Goal: Task Accomplishment & Management: Manage account settings

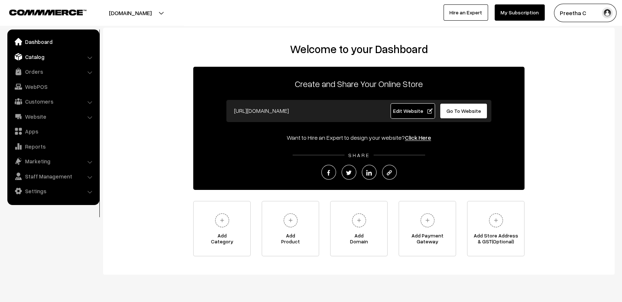
click at [35, 59] on link "Catalog" at bounding box center [53, 56] width 88 height 13
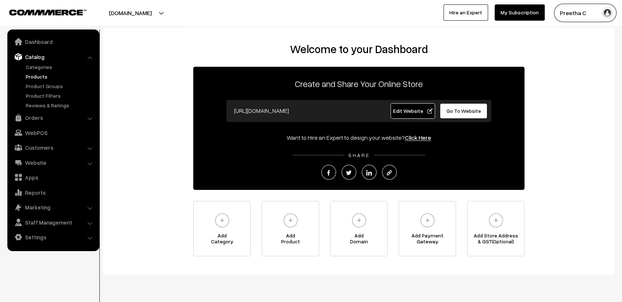
click at [34, 78] on link "Products" at bounding box center [60, 77] width 73 height 8
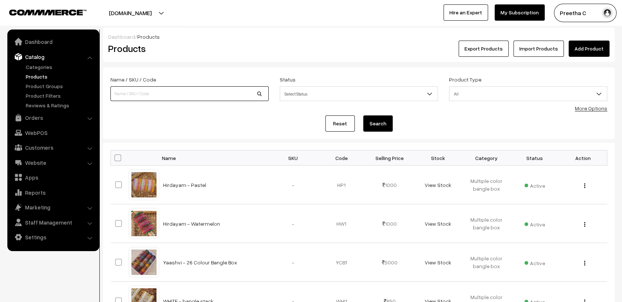
click at [199, 95] on input at bounding box center [189, 93] width 158 height 15
type input "[PERSON_NAME]"
click at [363, 115] on button "Search" at bounding box center [377, 123] width 29 height 16
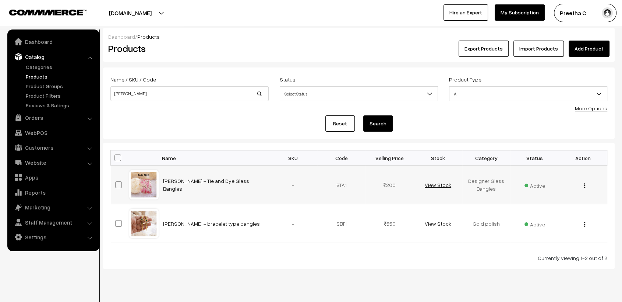
click at [446, 185] on link "View Stock" at bounding box center [438, 185] width 27 height 6
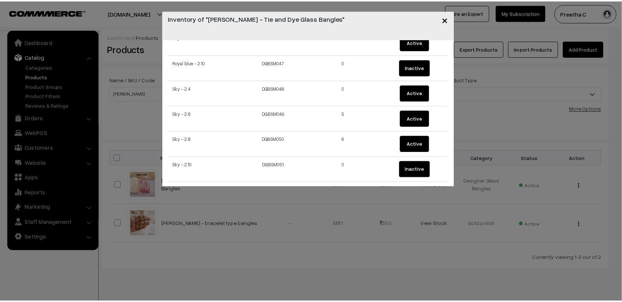
scroll to position [1202, 0]
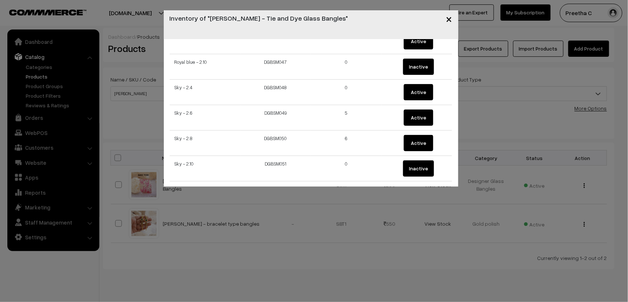
click at [445, 17] on button "×" at bounding box center [449, 18] width 18 height 23
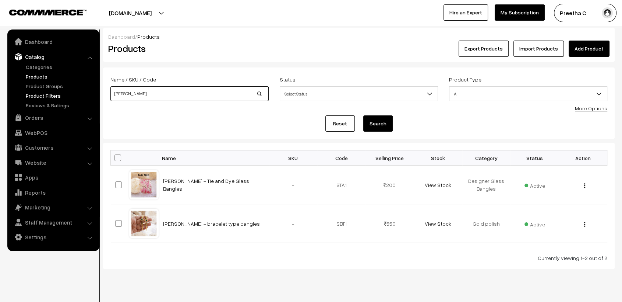
drag, startPoint x: 134, startPoint y: 93, endPoint x: 90, endPoint y: 94, distance: 44.6
click at [90, 94] on body "Thank you for showing interest. Our team will call you shortly. Close [DOMAIN_N…" at bounding box center [311, 158] width 622 height 317
type input "mon"
click at [363, 115] on button "Search" at bounding box center [377, 123] width 29 height 16
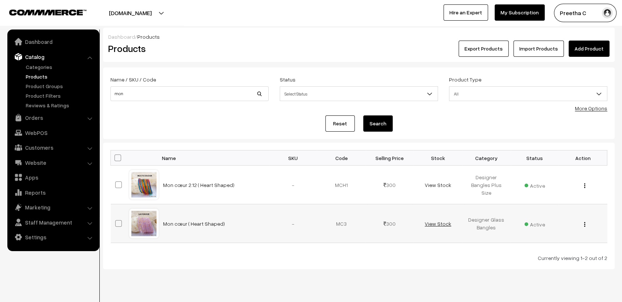
click at [448, 223] on link "View Stock" at bounding box center [438, 223] width 27 height 6
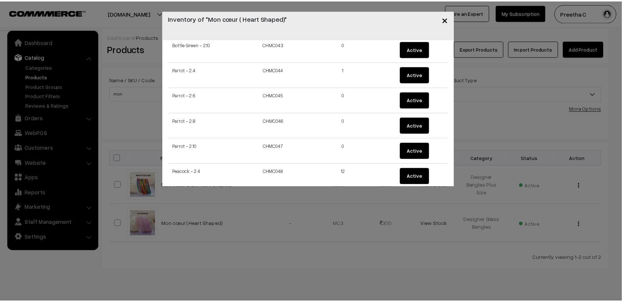
scroll to position [995, 0]
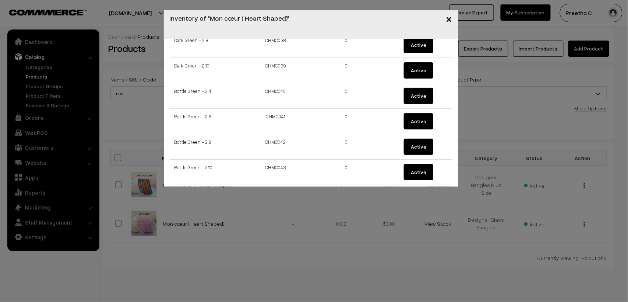
click at [451, 22] on span "×" at bounding box center [449, 19] width 6 height 14
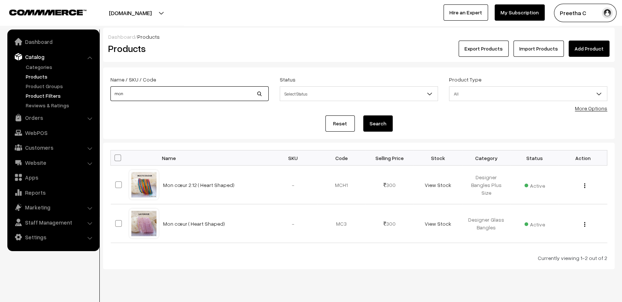
drag, startPoint x: 130, startPoint y: 94, endPoint x: 96, endPoint y: 95, distance: 33.2
click at [96, 95] on body "Thank you for showing interest. Our team will call you shortly. Close varnambya…" at bounding box center [311, 158] width 622 height 317
type input "premium"
click at [363, 115] on button "Search" at bounding box center [377, 123] width 29 height 16
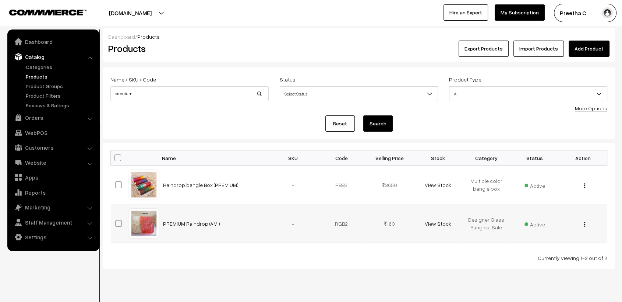
click at [443, 226] on td "View Stock" at bounding box center [438, 223] width 48 height 39
click at [443, 226] on link "View Stock" at bounding box center [438, 223] width 27 height 6
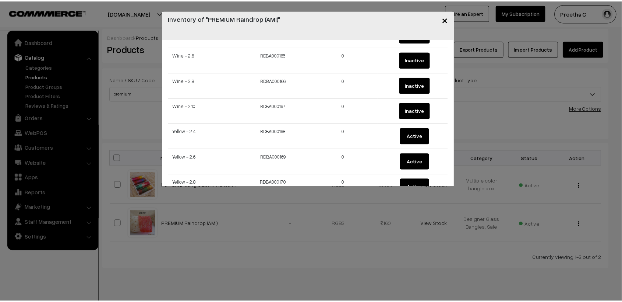
scroll to position [4236, 0]
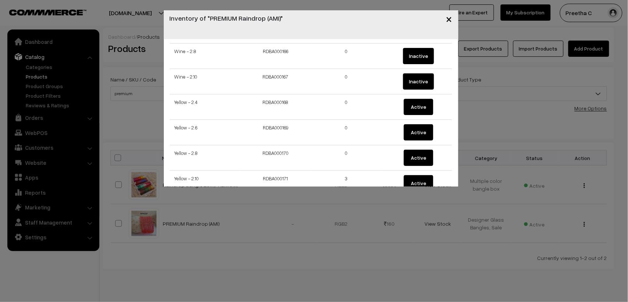
click at [449, 17] on span "×" at bounding box center [449, 19] width 6 height 14
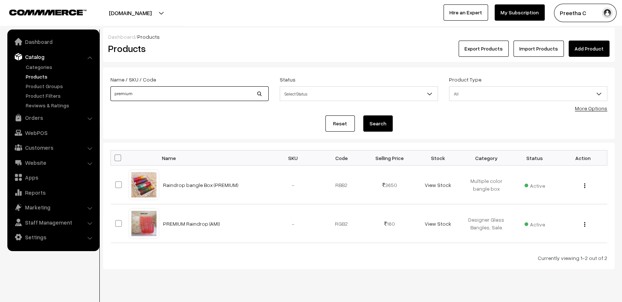
drag, startPoint x: 137, startPoint y: 94, endPoint x: 109, endPoint y: 96, distance: 28.8
click at [109, 96] on div "Name / SKU / Code premium" at bounding box center [189, 90] width 169 height 31
type input "mon"
click at [363, 115] on button "Search" at bounding box center [377, 123] width 29 height 16
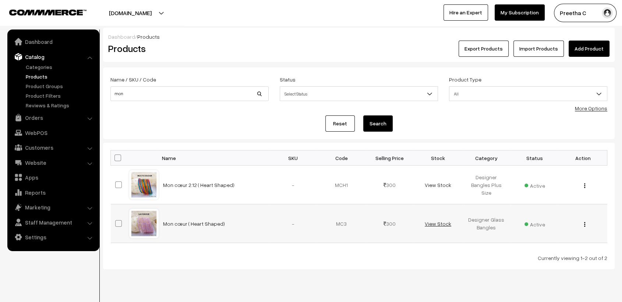
click at [442, 222] on link "View Stock" at bounding box center [438, 223] width 27 height 6
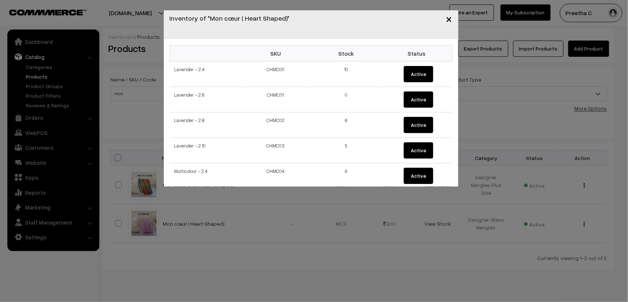
click at [451, 20] on span "×" at bounding box center [449, 19] width 6 height 14
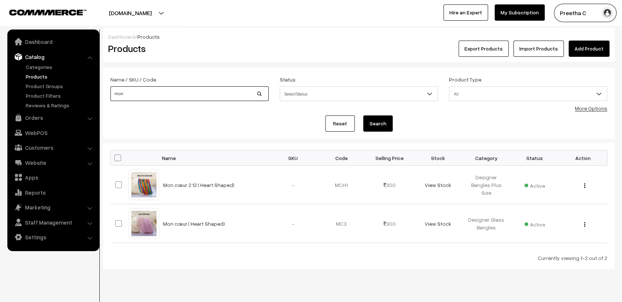
drag, startPoint x: 126, startPoint y: 94, endPoint x: 103, endPoint y: 96, distance: 22.6
click at [103, 96] on form "Name / SKU / Code mon Status Select Status Active Inactive Select Status Produc…" at bounding box center [359, 102] width 512 height 71
type input "[PERSON_NAME]"
click at [363, 115] on button "Search" at bounding box center [377, 123] width 29 height 16
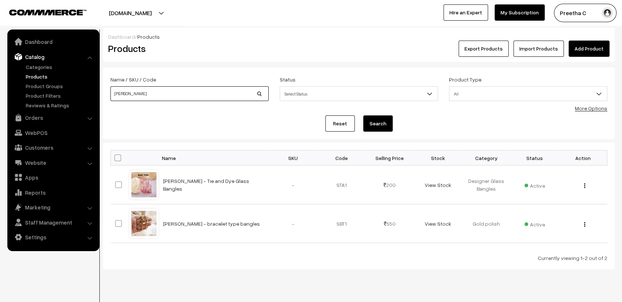
drag, startPoint x: 134, startPoint y: 95, endPoint x: 99, endPoint y: 94, distance: 34.6
click at [99, 94] on div "Dashboard / Products Products Export Products Import Products Add Product Name …" at bounding box center [311, 148] width 622 height 241
type input "aarad"
click at [363, 115] on button "Search" at bounding box center [377, 123] width 29 height 16
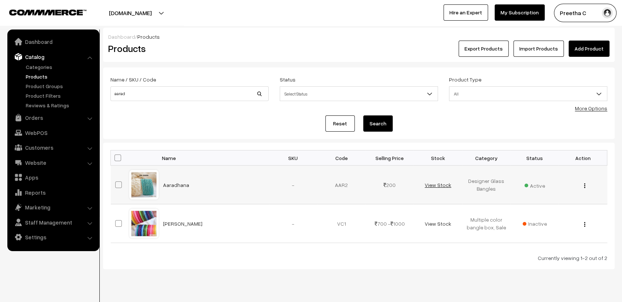
click at [430, 183] on link "View Stock" at bounding box center [438, 185] width 27 height 6
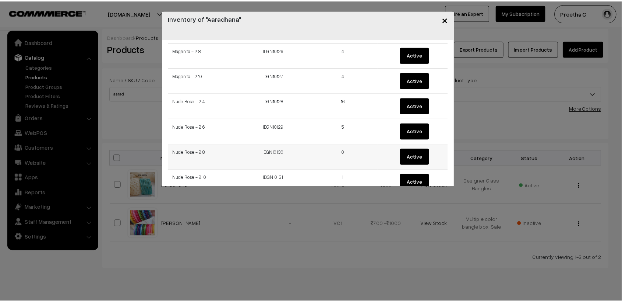
scroll to position [3224, 0]
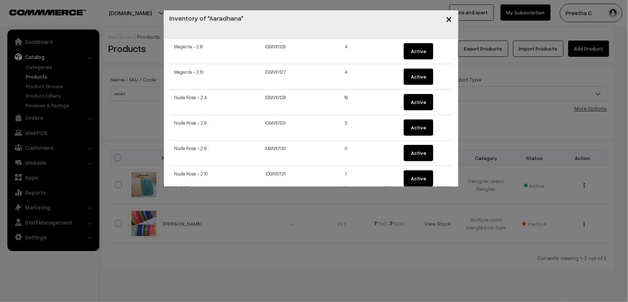
click at [448, 15] on span "×" at bounding box center [449, 19] width 6 height 14
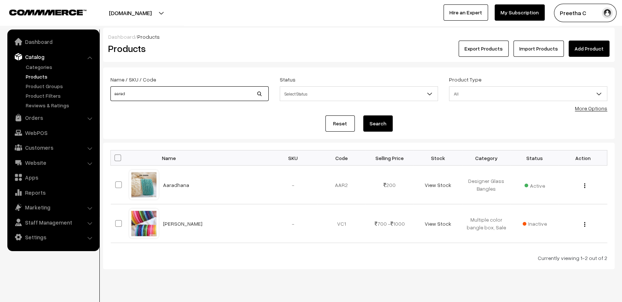
drag, startPoint x: 130, startPoint y: 96, endPoint x: 98, endPoint y: 89, distance: 32.4
click at [98, 89] on body "Thank you for showing interest. Our team will call you shortly. Close [DOMAIN_N…" at bounding box center [311, 158] width 622 height 317
type input "yaa"
click at [363, 115] on button "Search" at bounding box center [377, 123] width 29 height 16
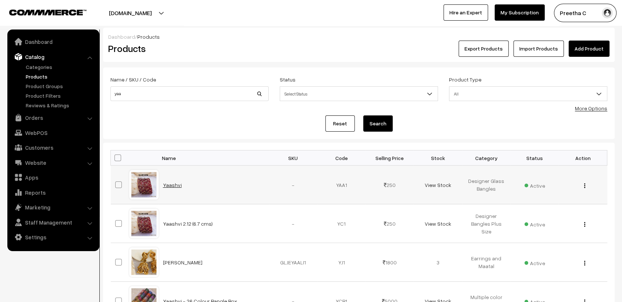
click at [168, 185] on link "Yaashvi" at bounding box center [172, 185] width 19 height 6
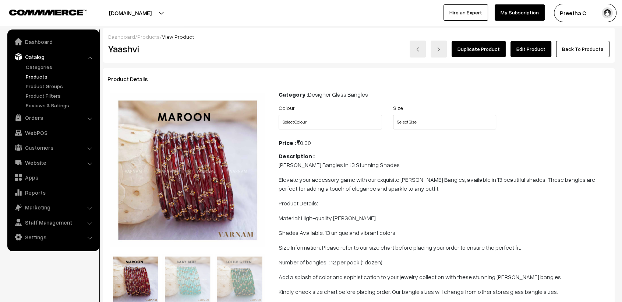
click at [292, 24] on div "varnambyaadhira.com Go to Website Create New Store Preetha C My Profile Refer &…" at bounding box center [311, 13] width 622 height 26
click at [33, 117] on link "Orders" at bounding box center [53, 117] width 88 height 13
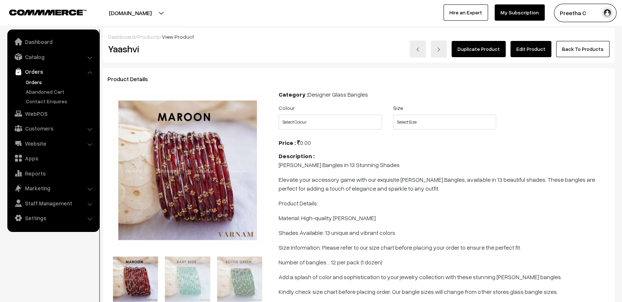
click at [33, 84] on link "Orders" at bounding box center [60, 82] width 73 height 8
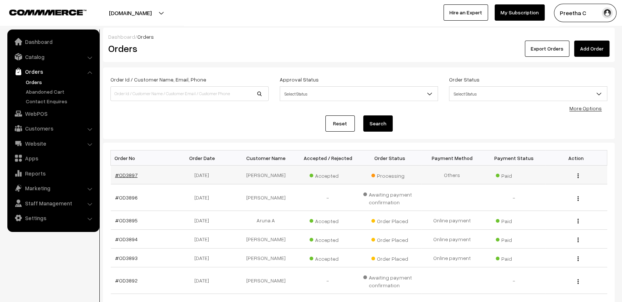
click at [121, 175] on link "#OD3897" at bounding box center [126, 175] width 22 height 6
click at [132, 95] on input at bounding box center [189, 93] width 158 height 15
type input "od3860"
click at [363, 115] on button "Search" at bounding box center [377, 123] width 29 height 16
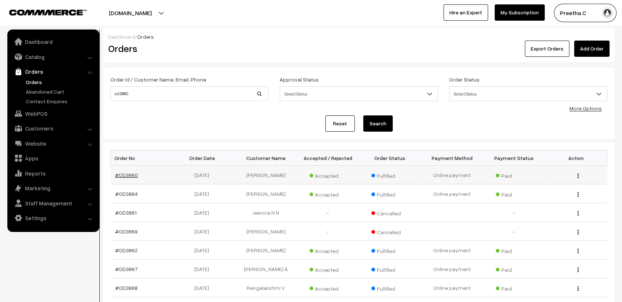
click at [130, 176] on link "#OD3860" at bounding box center [126, 175] width 23 height 6
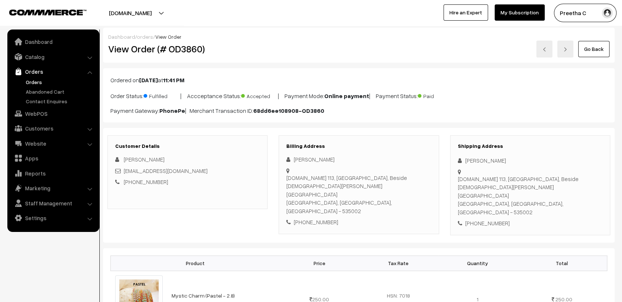
click at [143, 36] on link "orders" at bounding box center [145, 37] width 16 height 6
